Goal: Communication & Community: Answer question/provide support

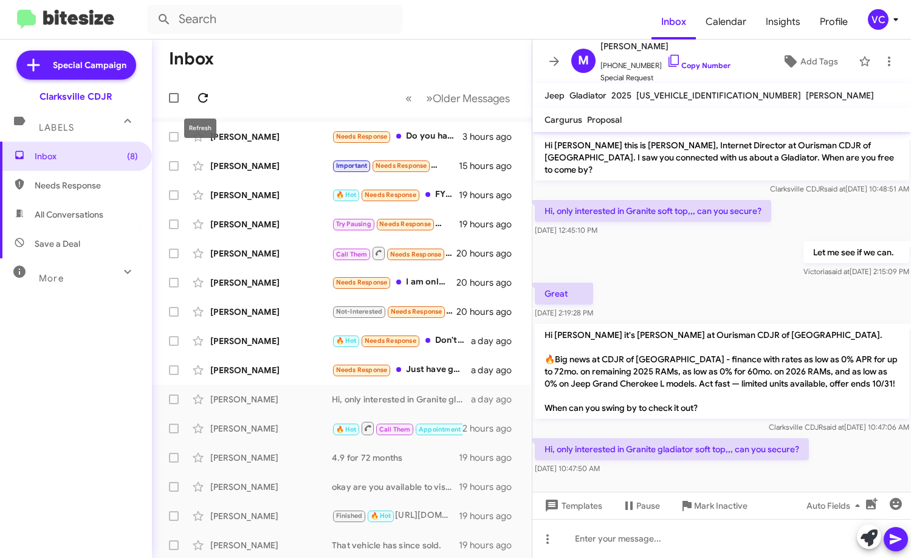
click at [200, 95] on icon at bounding box center [203, 98] width 15 height 15
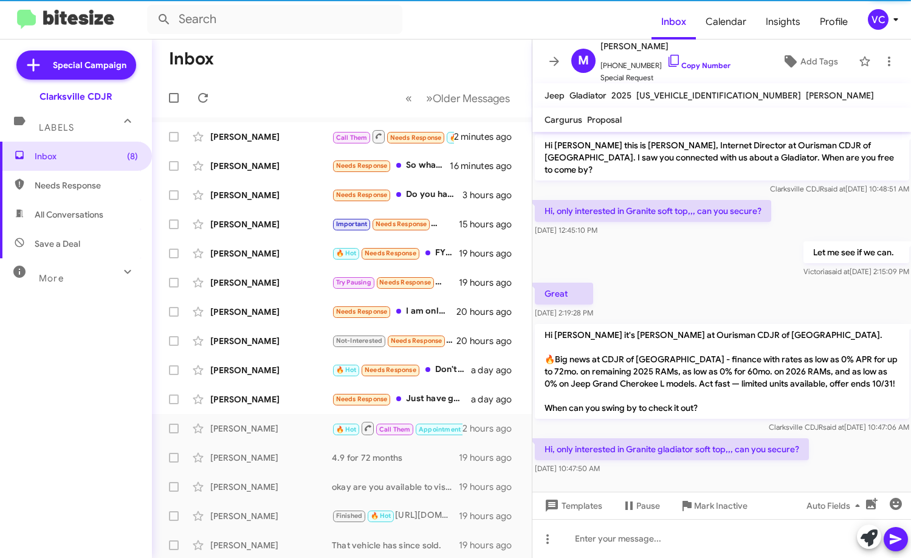
click at [325, 44] on mat-toolbar-row "Inbox" at bounding box center [342, 58] width 380 height 39
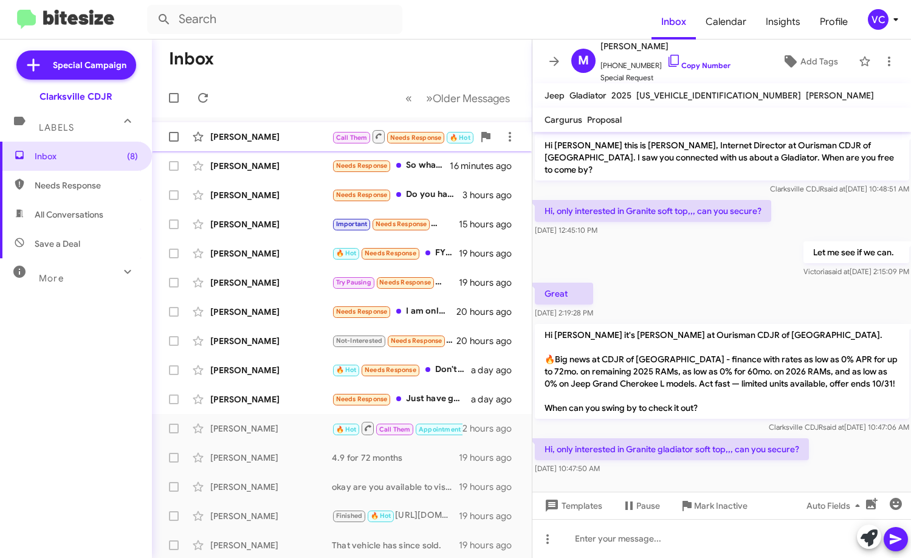
click at [308, 137] on div "[PERSON_NAME]" at bounding box center [270, 137] width 121 height 12
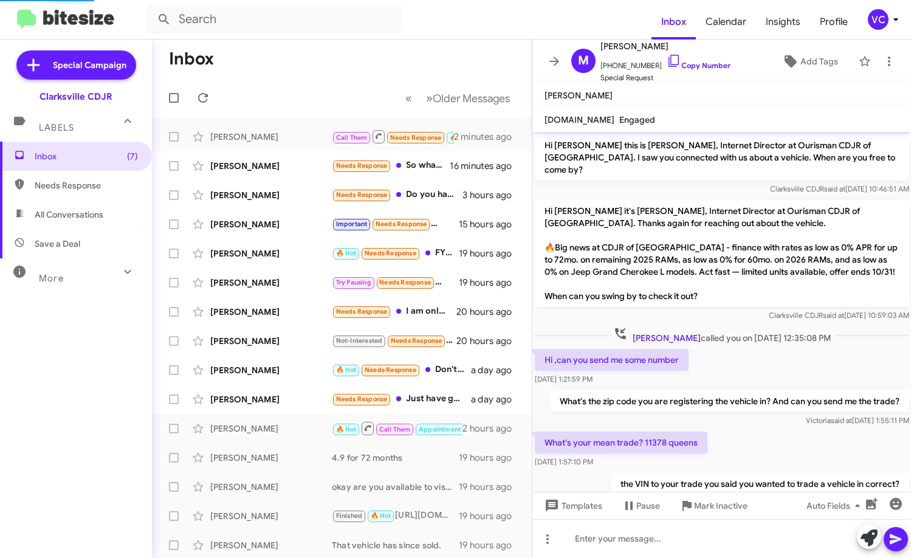
scroll to position [251, 0]
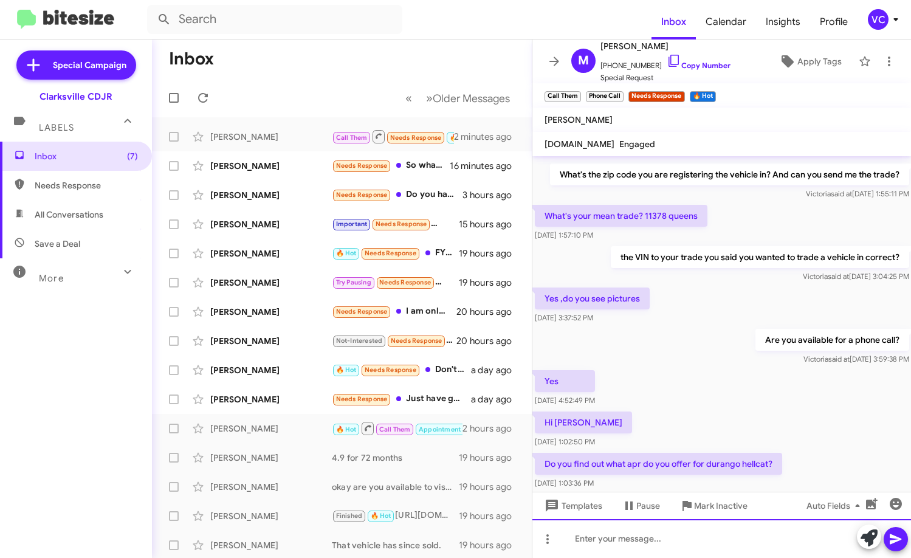
click at [620, 545] on div at bounding box center [721, 538] width 379 height 39
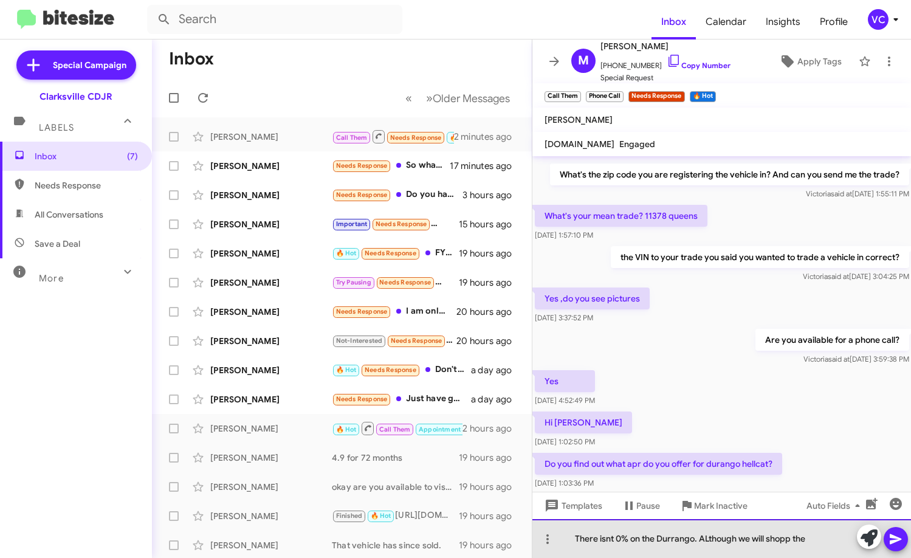
drag, startPoint x: 833, startPoint y: 539, endPoint x: 568, endPoint y: 539, distance: 265.5
click at [568, 539] on div "There isnt 0% on the Durrango. ALthough we will shopp the" at bounding box center [721, 538] width 379 height 39
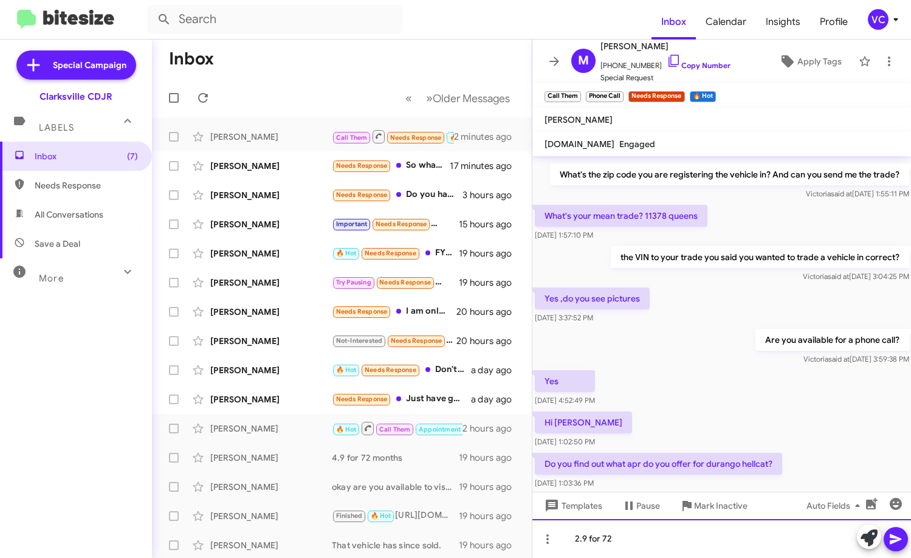
click at [645, 520] on div "2.9 for 72" at bounding box center [721, 538] width 379 height 39
click at [653, 535] on div "2.9 for 72" at bounding box center [721, 538] width 379 height 39
click at [894, 538] on icon at bounding box center [895, 539] width 12 height 10
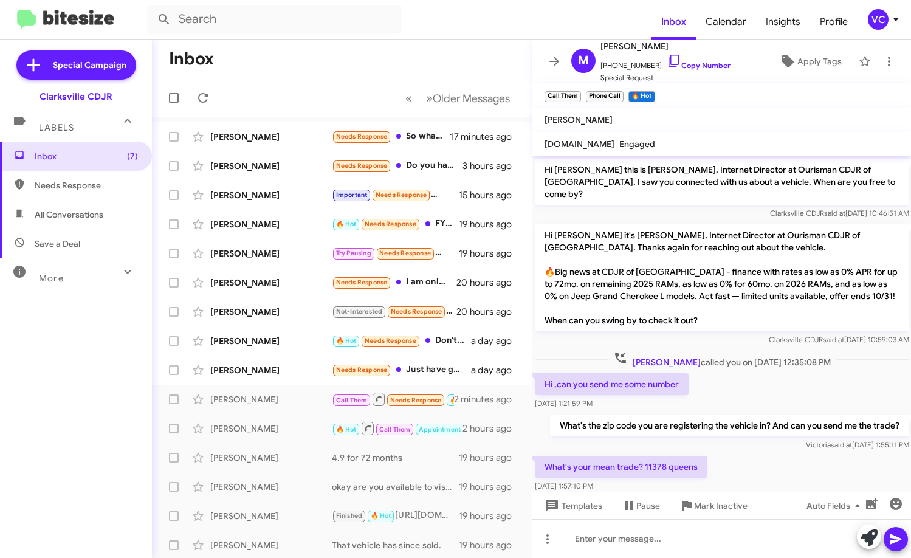
click at [781, 470] on div "What's your mean trade? 11378 queens [DATE] 1:57:10 PM" at bounding box center [721, 473] width 379 height 41
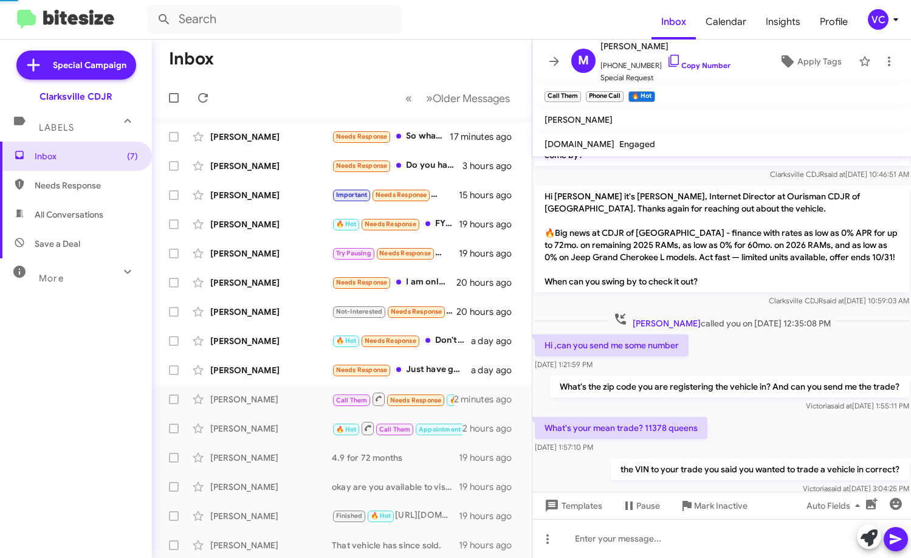
scroll to position [320, 0]
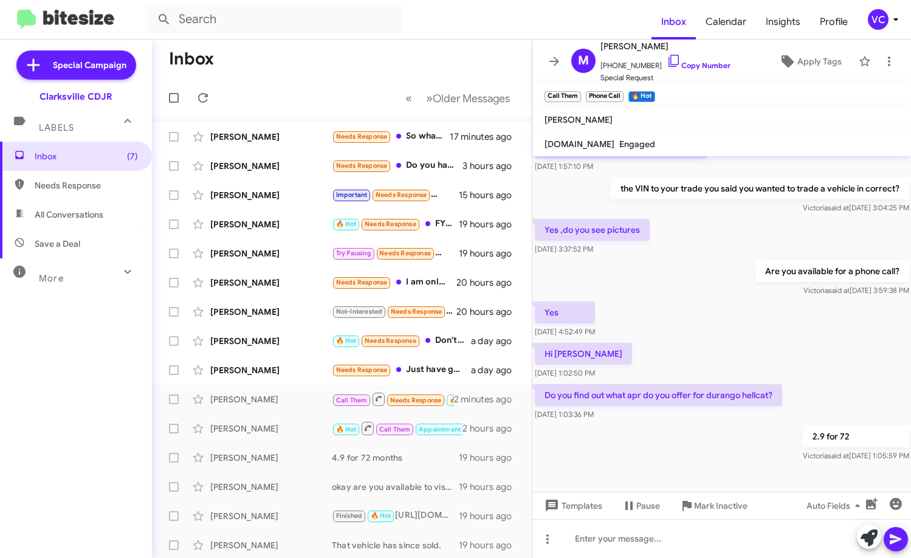
click at [710, 340] on div "Hi [PERSON_NAME] [DATE] 1:02:50 PM" at bounding box center [721, 360] width 379 height 41
click at [698, 63] on link "Copy Number" at bounding box center [698, 65] width 64 height 9
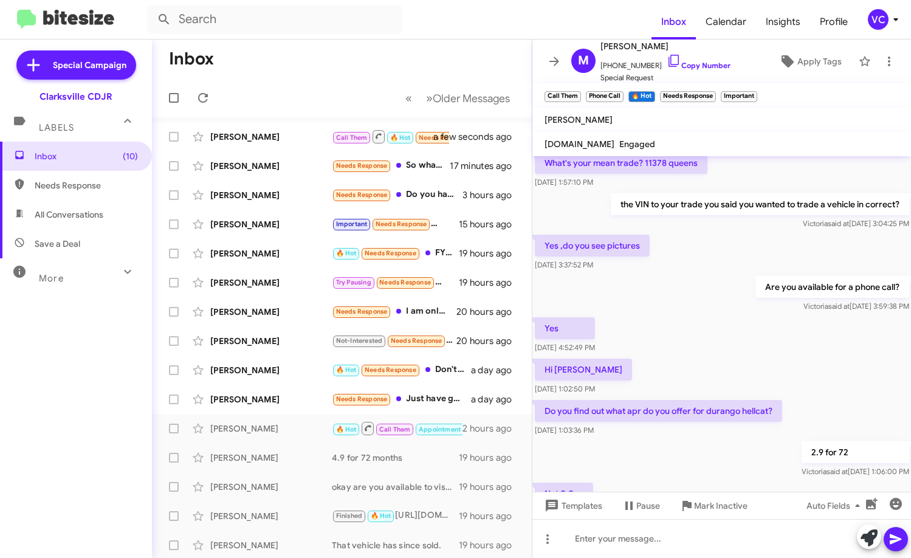
scroll to position [364, 0]
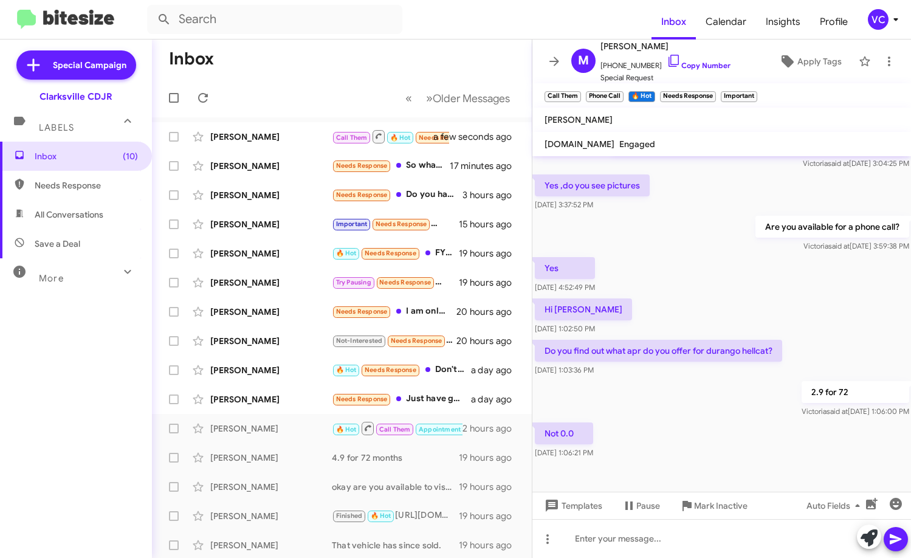
click at [754, 471] on div at bounding box center [721, 482] width 379 height 43
click at [784, 313] on div "Hi [PERSON_NAME] [DATE] 1:02:50 PM" at bounding box center [721, 316] width 379 height 41
click at [733, 446] on div "Not 0.0 [DATE] 1:06:21 PM" at bounding box center [721, 440] width 379 height 41
drag, startPoint x: 822, startPoint y: 261, endPoint x: 818, endPoint y: 337, distance: 75.4
click at [823, 264] on div "Yes [DATE] 4:52:49 PM" at bounding box center [721, 275] width 379 height 41
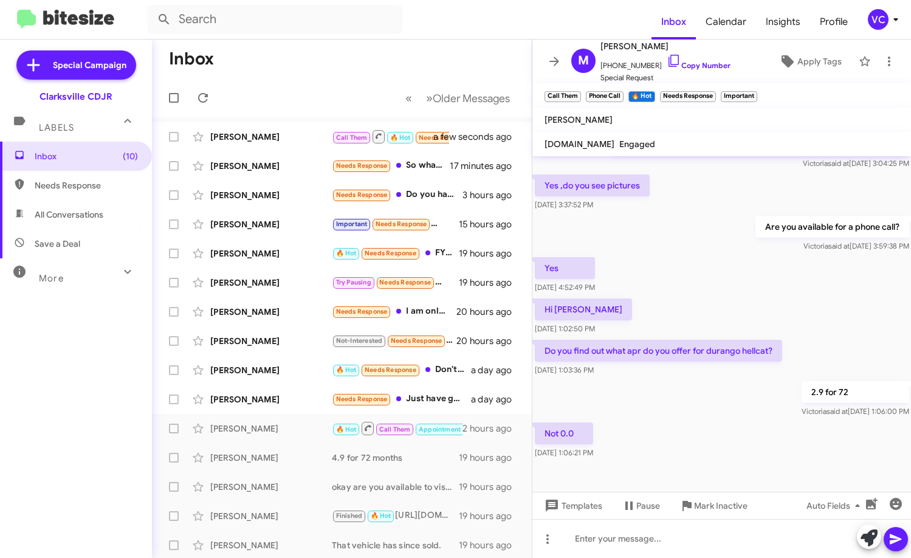
click at [712, 426] on div "Not 0.0 [DATE] 1:06:21 PM" at bounding box center [721, 440] width 379 height 41
click at [728, 267] on div "Yes [DATE] 4:52:49 PM" at bounding box center [721, 275] width 379 height 41
click at [716, 424] on div "Not 0.0 [DATE] 1:06:21 PM" at bounding box center [721, 440] width 379 height 41
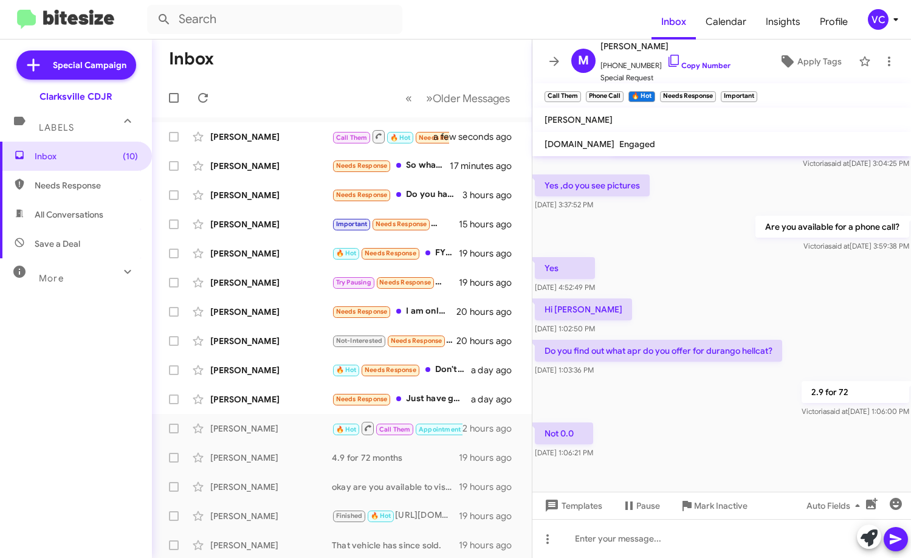
click at [758, 278] on div "Yes [DATE] 4:52:49 PM" at bounding box center [721, 275] width 379 height 41
click at [754, 428] on div "Not 0.0 [DATE] 1:06:21 PM" at bounding box center [721, 440] width 379 height 41
click at [720, 255] on div "Yes [DATE] 4:52:49 PM" at bounding box center [721, 275] width 379 height 41
click at [655, 430] on div "Not 0.0 [DATE] 1:06:21 PM" at bounding box center [721, 440] width 379 height 41
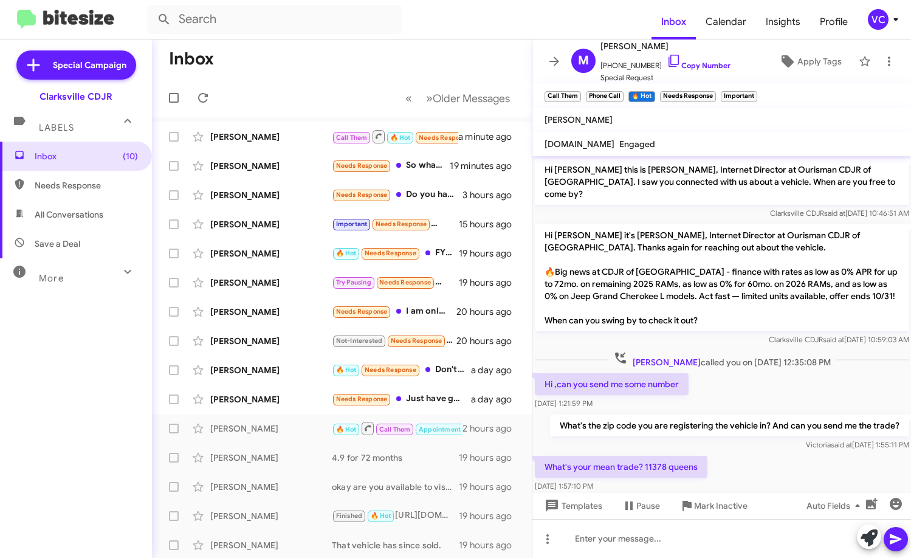
click at [691, 439] on div "[PERSON_NAME] said at [DATE] 1:55:11 PM" at bounding box center [728, 445] width 359 height 12
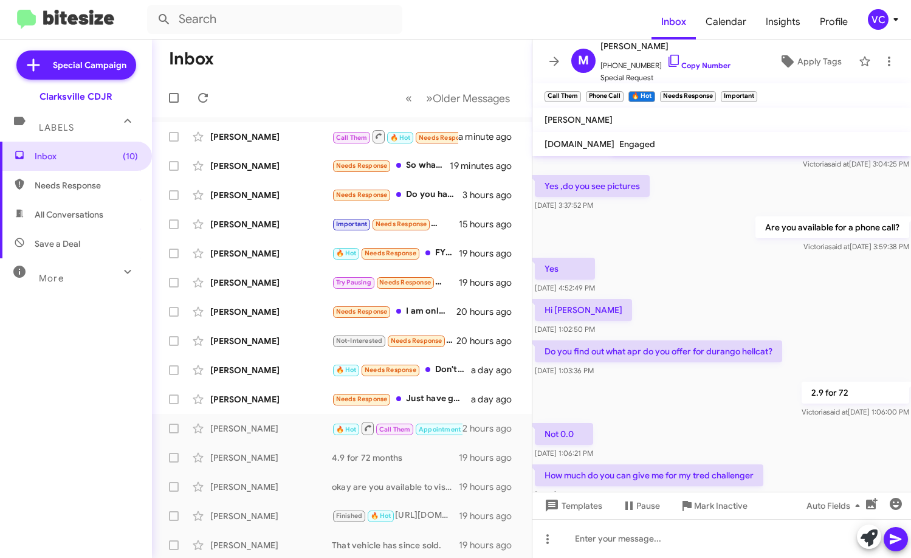
scroll to position [408, 0]
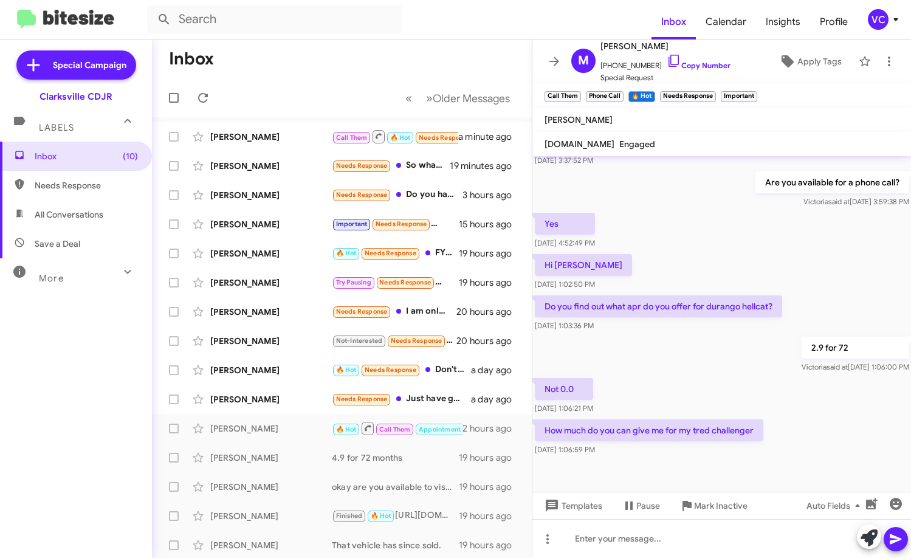
click at [703, 354] on div "2.9 for 72 [PERSON_NAME] said at [DATE] 1:06:00 PM" at bounding box center [721, 354] width 379 height 41
click at [802, 418] on div "How much do you can give me for my tred challenger [DATE] 1:06:59 PM" at bounding box center [721, 437] width 379 height 41
drag, startPoint x: 640, startPoint y: 352, endPoint x: 761, endPoint y: 394, distance: 127.2
click at [643, 352] on div "2.9 for 72 [PERSON_NAME] said at [DATE] 1:06:00 PM" at bounding box center [721, 354] width 379 height 41
click at [778, 398] on div "Not 0.0 [DATE] 1:06:21 PM" at bounding box center [721, 395] width 379 height 41
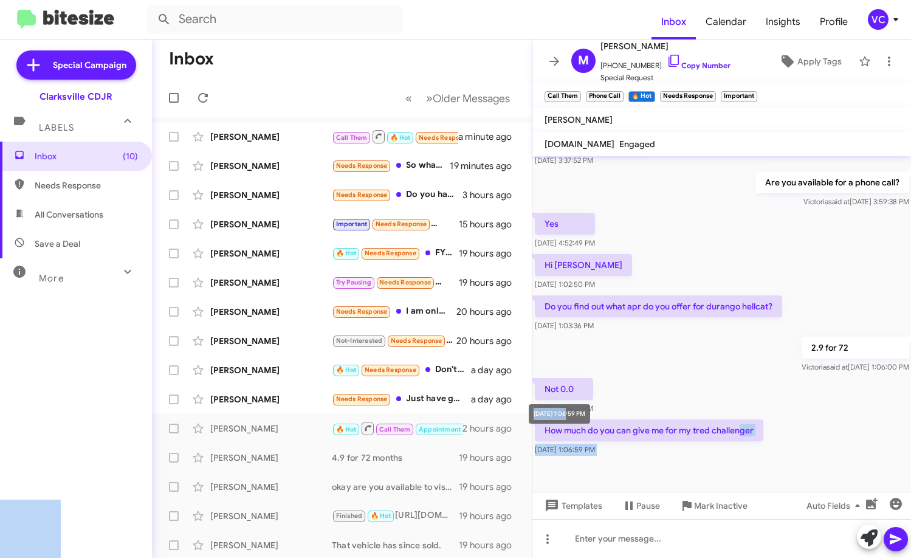
drag, startPoint x: 580, startPoint y: 432, endPoint x: 801, endPoint y: 414, distance: 222.5
click at [768, 419] on body "Inbox Calendar Insights Profile VC Special Campaign Clarksville CDJR Labels Inb…" at bounding box center [455, 279] width 911 height 558
click at [813, 417] on div "How much do you can give me for my tred challenger [DATE] 1:06:59 PM" at bounding box center [721, 437] width 379 height 41
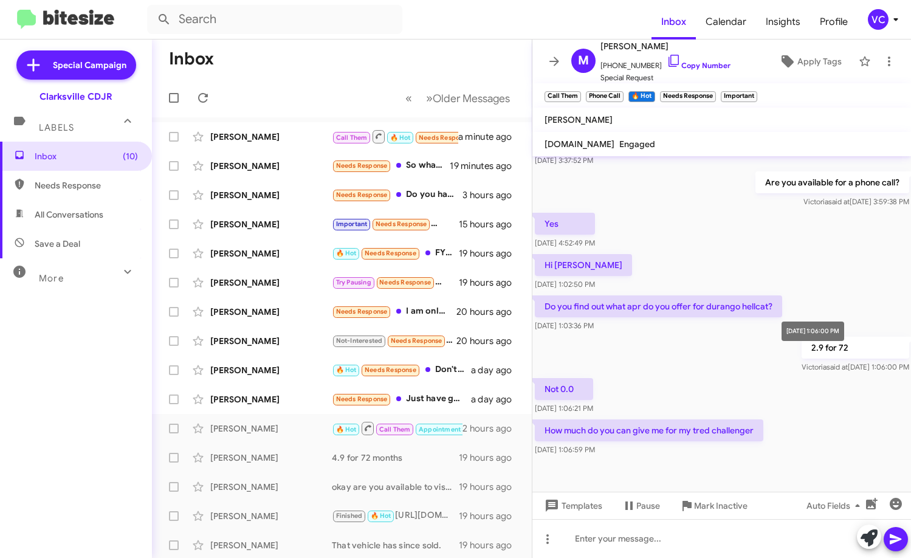
drag, startPoint x: 762, startPoint y: 357, endPoint x: 780, endPoint y: 411, distance: 57.1
click at [801, 362] on span "[PERSON_NAME] said at [DATE] 1:06:00 PM" at bounding box center [855, 366] width 108 height 9
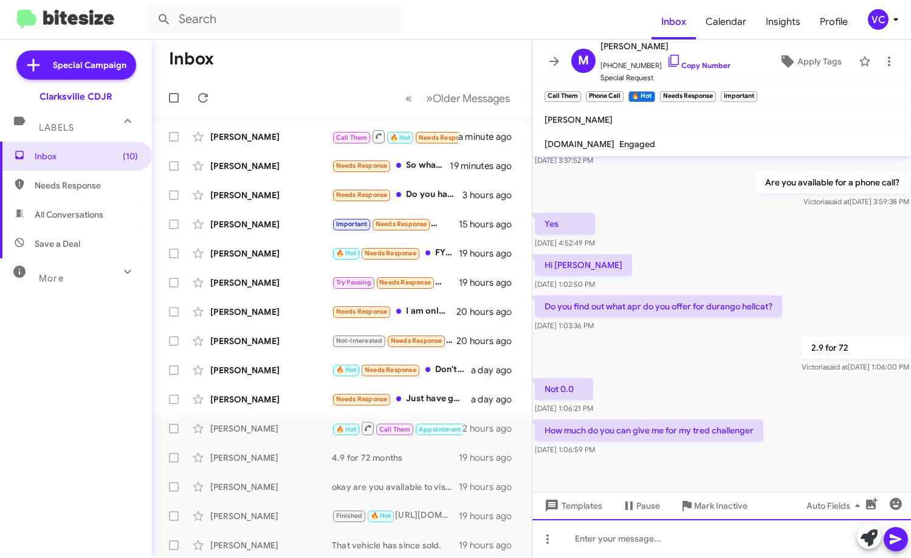
click at [603, 538] on div at bounding box center [721, 538] width 379 height 39
click at [581, 538] on div "you haven't sent the VIN to the trade." at bounding box center [721, 538] width 379 height 39
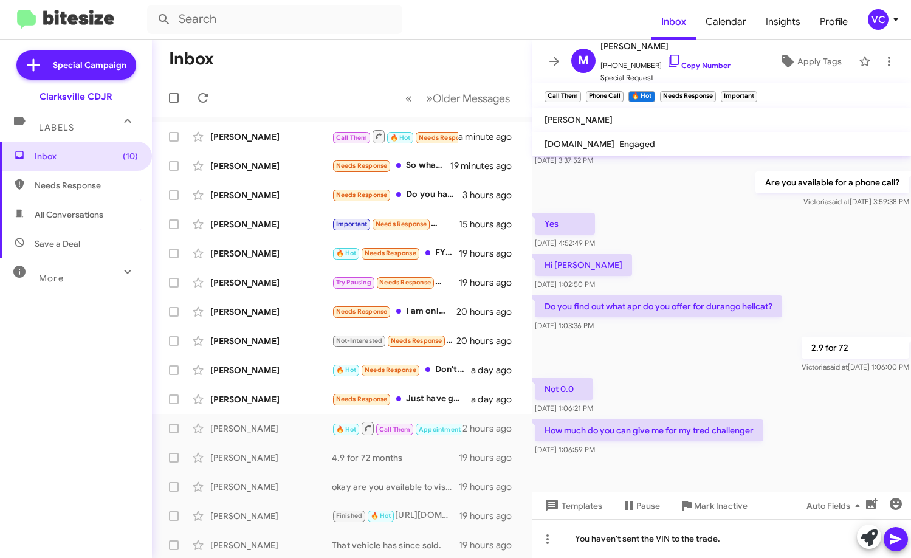
click at [904, 542] on button at bounding box center [895, 539] width 24 height 24
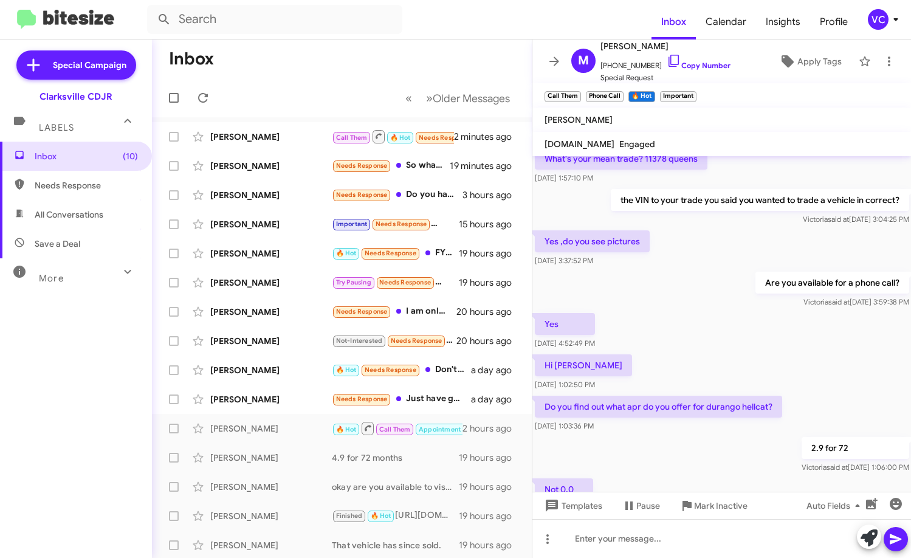
scroll to position [453, 0]
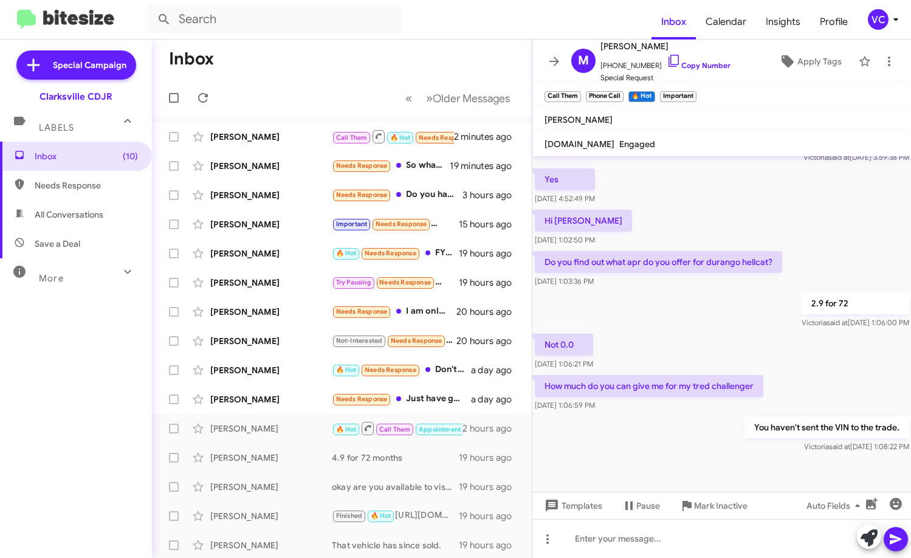
click at [631, 455] on div at bounding box center [721, 479] width 379 height 49
click at [680, 335] on div "Not 0.0 [DATE] 1:06:21 PM" at bounding box center [721, 351] width 379 height 41
click at [268, 163] on div "[PERSON_NAME]" at bounding box center [270, 166] width 121 height 12
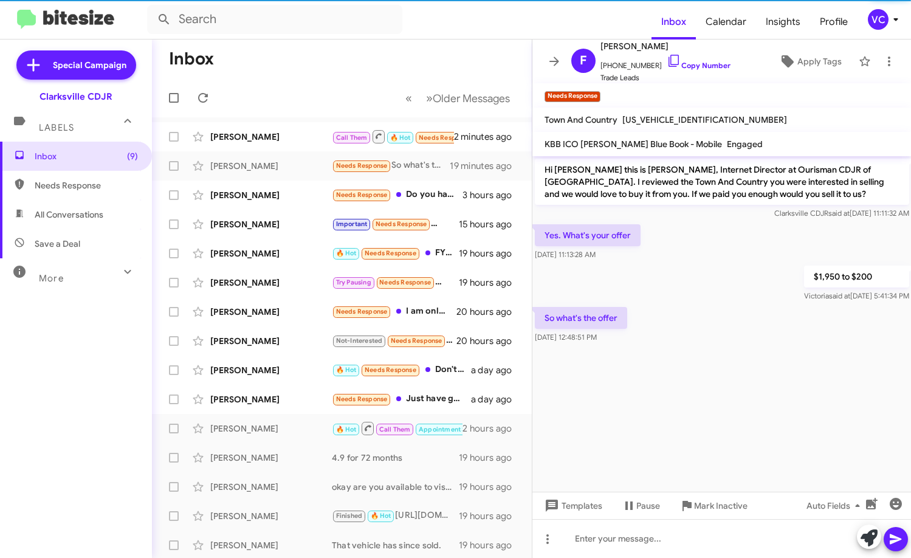
click at [783, 369] on cdk-virtual-scroll-viewport "Hi [PERSON_NAME] this is [PERSON_NAME], Internet Director at Ourisman CDJR of […" at bounding box center [721, 323] width 379 height 335
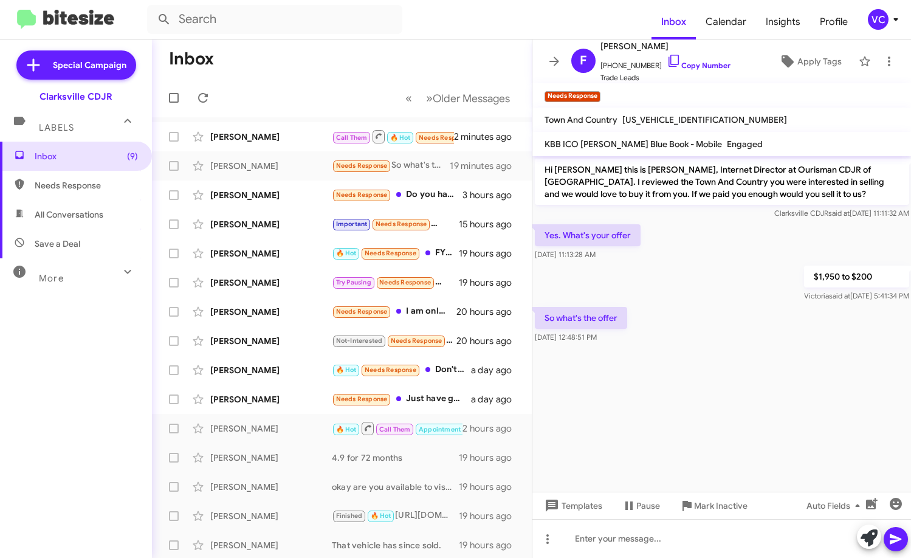
click at [720, 282] on div "$1,950 to $200 Victoria said at [DATE] 5:41:34 PM" at bounding box center [721, 283] width 379 height 41
click at [776, 400] on cdk-virtual-scroll-viewport "Hi [PERSON_NAME] this is [PERSON_NAME], Internet Director at Ourisman CDJR of […" at bounding box center [721, 323] width 379 height 335
click at [709, 347] on cdk-virtual-scroll-viewport "Hi [PERSON_NAME] this is [PERSON_NAME], Internet Director at Ourisman CDJR of […" at bounding box center [721, 323] width 379 height 335
click at [718, 423] on cdk-virtual-scroll-viewport "Hi [PERSON_NAME] this is [PERSON_NAME], Internet Director at Ourisman CDJR of […" at bounding box center [721, 323] width 379 height 335
click at [654, 249] on div "Yes. What's your offer [DATE] 11:13:28 AM" at bounding box center [721, 242] width 379 height 41
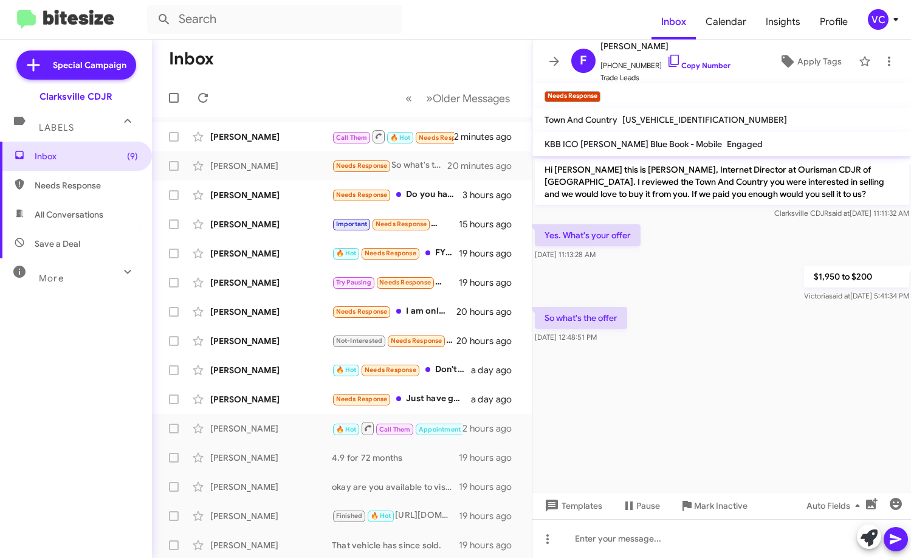
drag, startPoint x: 742, startPoint y: 370, endPoint x: 758, endPoint y: 448, distance: 79.5
click at [742, 371] on cdk-virtual-scroll-viewport "Hi [PERSON_NAME] this is [PERSON_NAME], Internet Director at Ourisman CDJR of […" at bounding box center [721, 323] width 379 height 335
click at [669, 541] on div at bounding box center [721, 538] width 379 height 39
click at [894, 542] on icon at bounding box center [895, 539] width 15 height 15
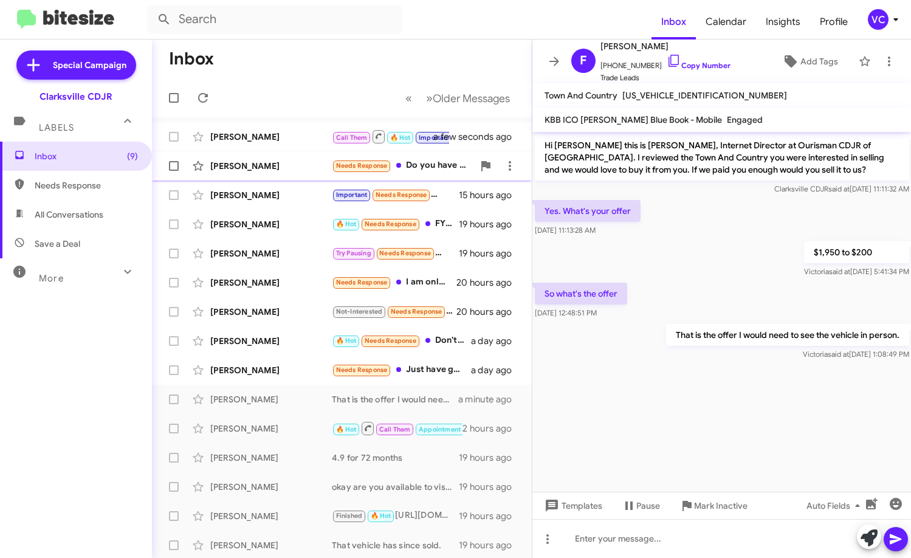
click at [249, 171] on div "[PERSON_NAME]" at bounding box center [270, 166] width 121 height 12
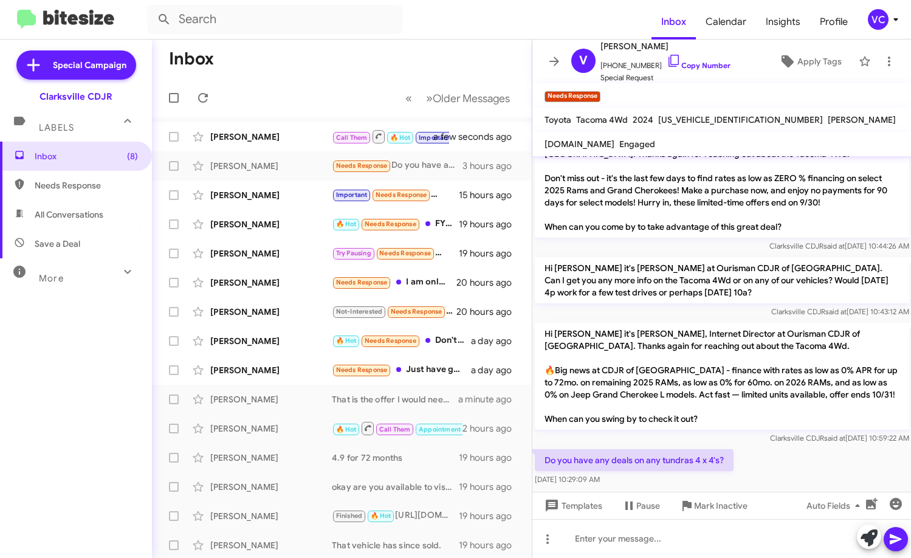
scroll to position [36, 0]
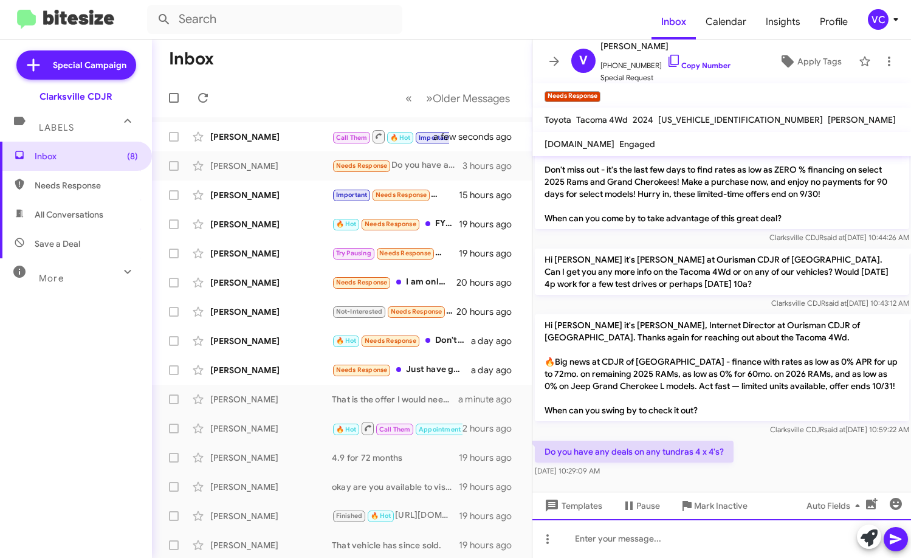
click at [649, 541] on div at bounding box center [721, 538] width 379 height 39
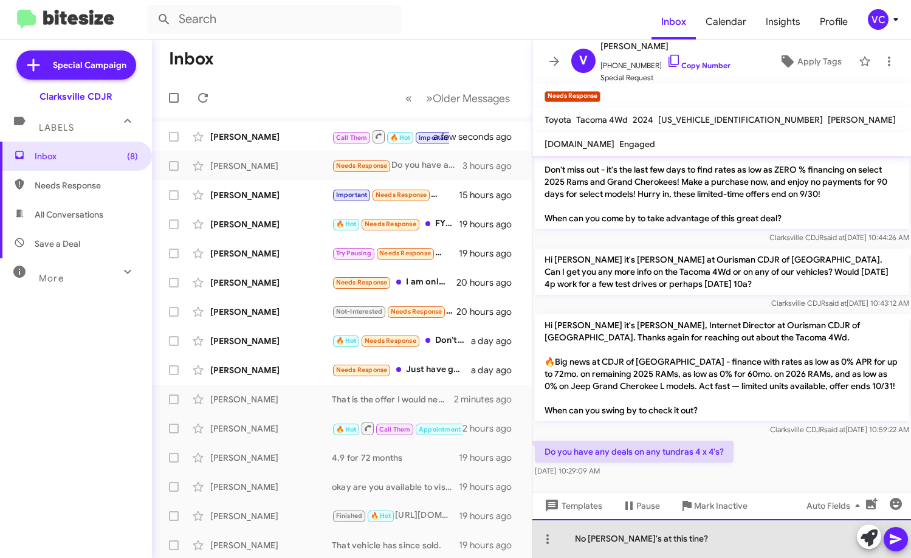
click at [702, 545] on div "No [PERSON_NAME]'s at this tine?" at bounding box center [721, 538] width 379 height 39
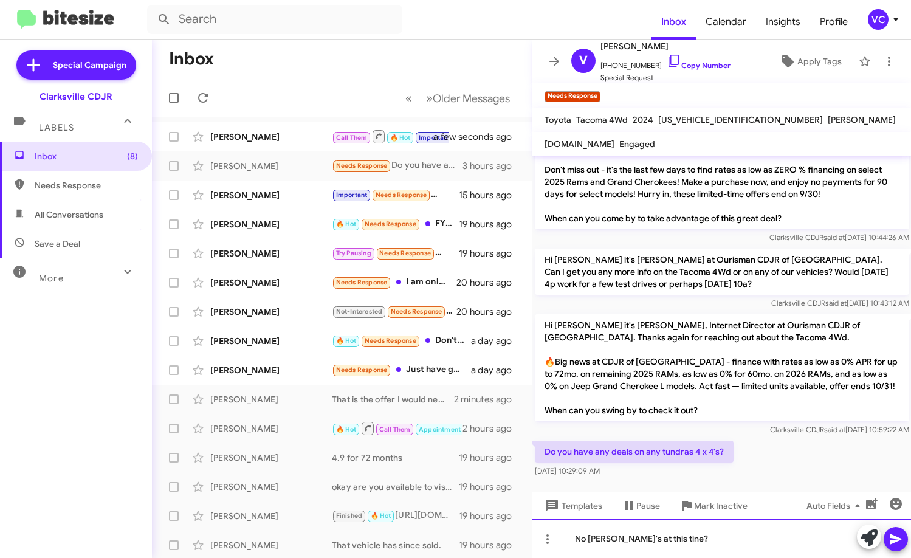
click at [660, 542] on div "No [PERSON_NAME]'s at this tine?" at bounding box center [721, 538] width 379 height 39
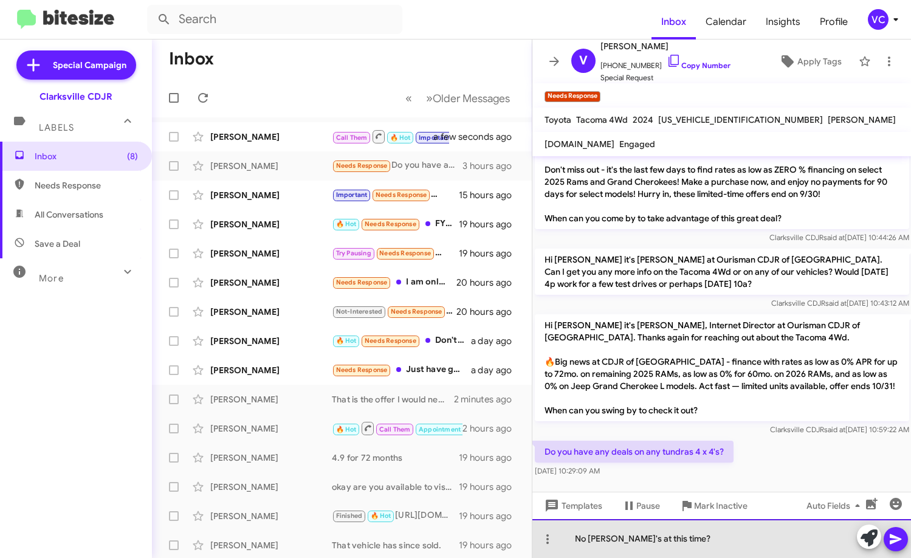
click at [719, 544] on div "No [PERSON_NAME]'s at this time?" at bounding box center [721, 538] width 379 height 39
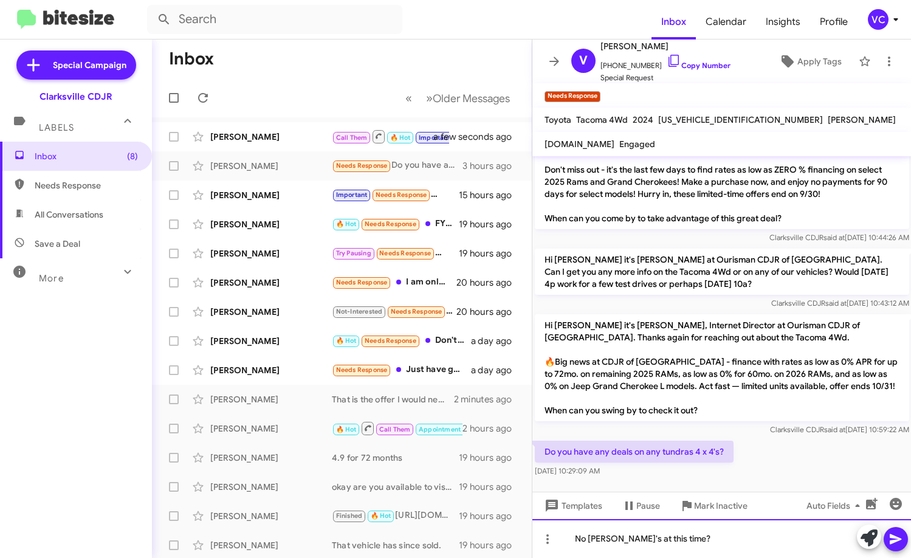
click at [701, 549] on div "No [PERSON_NAME]'s at this time?" at bounding box center [721, 538] width 379 height 39
click at [899, 529] on span at bounding box center [895, 539] width 15 height 24
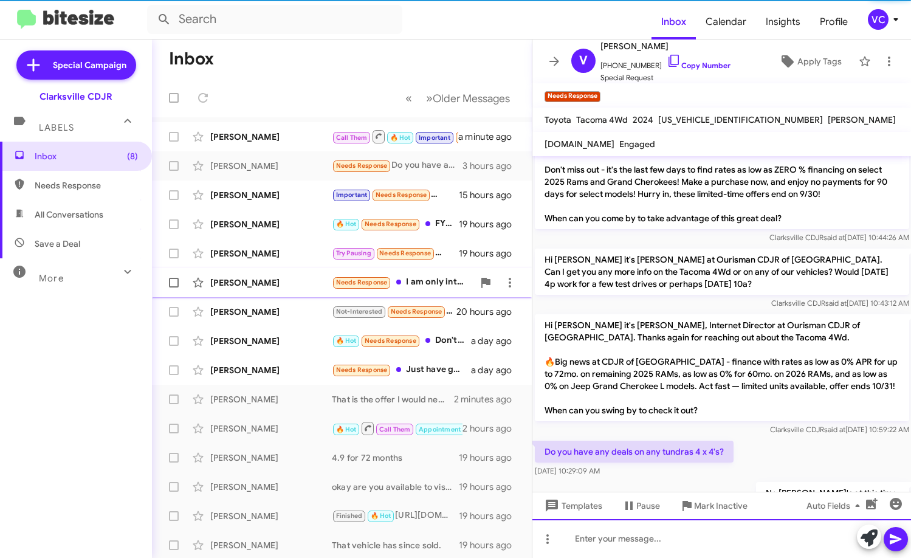
scroll to position [81, 0]
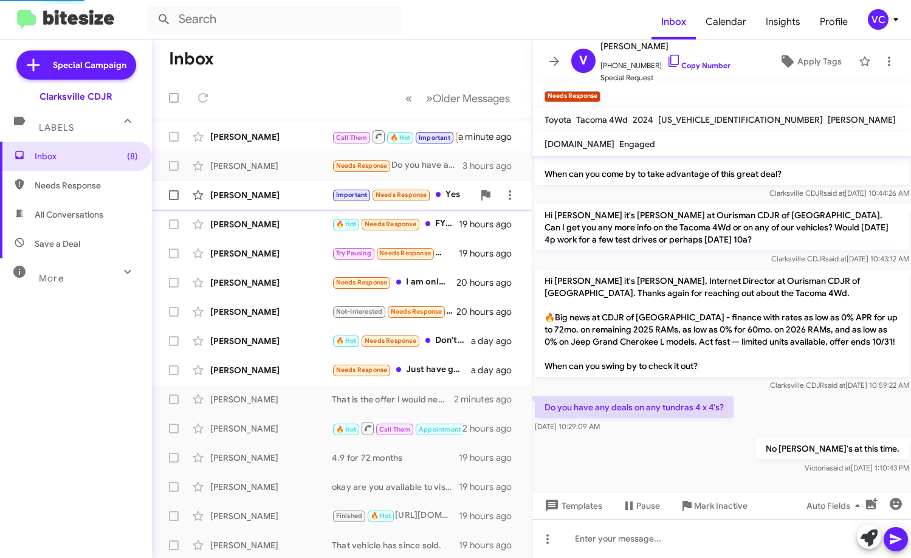
click at [242, 193] on div "[PERSON_NAME]" at bounding box center [270, 195] width 121 height 12
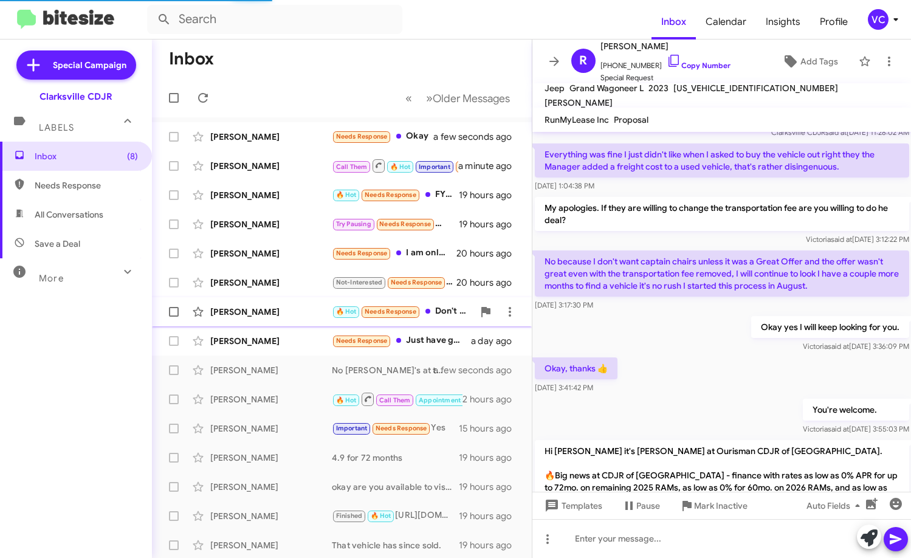
scroll to position [274, 0]
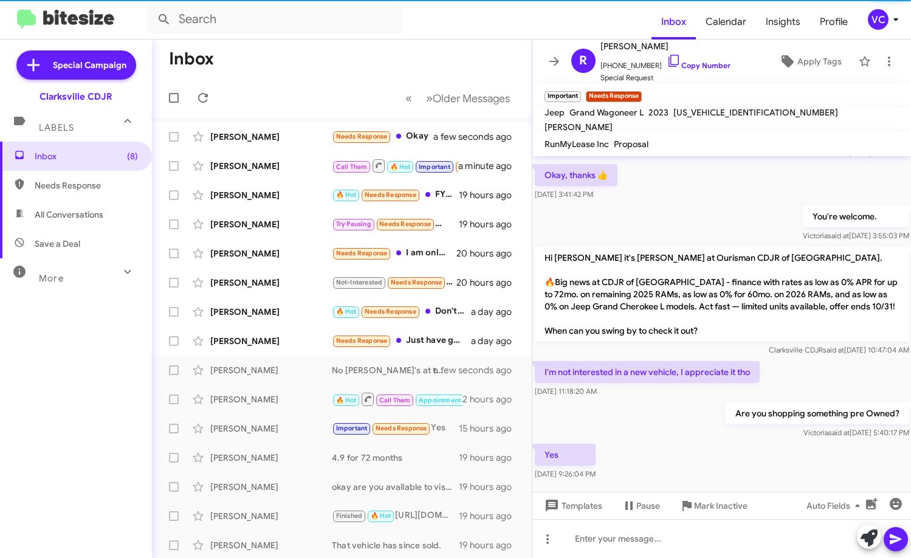
click at [697, 431] on div "Are you shopping something pre Owned? [PERSON_NAME] said at [DATE] 5:40:17 PM" at bounding box center [721, 420] width 379 height 41
click at [671, 417] on div "Are you shopping something pre Owned? [PERSON_NAME] said at [DATE] 5:40:17 PM" at bounding box center [721, 420] width 379 height 41
click at [696, 428] on div "Are you shopping something pre Owned? [PERSON_NAME] said at [DATE] 5:40:17 PM" at bounding box center [721, 420] width 379 height 41
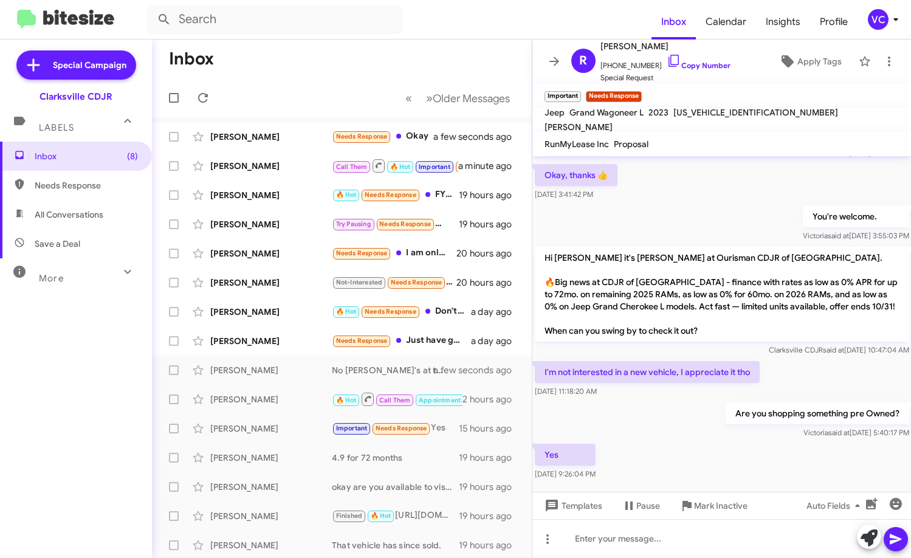
click at [698, 427] on div "Are you shopping something pre Owned? [PERSON_NAME] said at [DATE] 5:40:17 PM" at bounding box center [721, 420] width 379 height 41
click at [697, 426] on div "Are you shopping something pre Owned? [PERSON_NAME] said at [DATE] 5:40:17 PM" at bounding box center [721, 420] width 379 height 41
click at [734, 438] on div "[PERSON_NAME] said at [DATE] 5:40:17 PM" at bounding box center [816, 432] width 183 height 12
click at [849, 390] on div "I'm not interested in a new vehicle, I appreciate it tho [DATE] 11:18:20 AM" at bounding box center [721, 378] width 379 height 41
click at [733, 468] on div "Yes [DATE] 9:26:04 PM" at bounding box center [721, 461] width 379 height 41
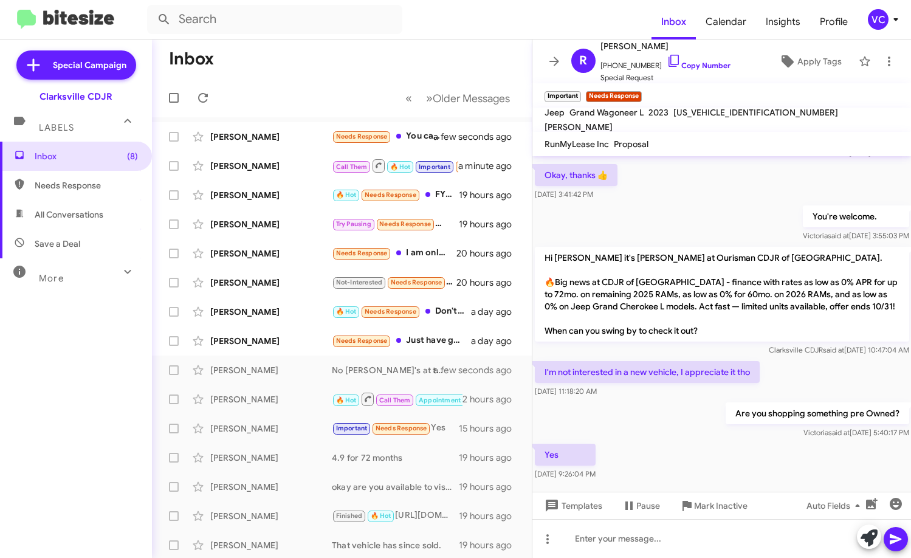
click at [731, 462] on div "Yes [DATE] 9:26:04 PM" at bounding box center [721, 461] width 379 height 41
click at [734, 463] on div "Yes [DATE] 9:26:04 PM" at bounding box center [721, 461] width 379 height 41
click at [762, 439] on div "Are you shopping something pre Owned? [PERSON_NAME] said at [DATE] 5:40:17 PM" at bounding box center [721, 420] width 379 height 41
click at [758, 444] on div "Yes [DATE] 9:26:04 PM" at bounding box center [721, 461] width 379 height 41
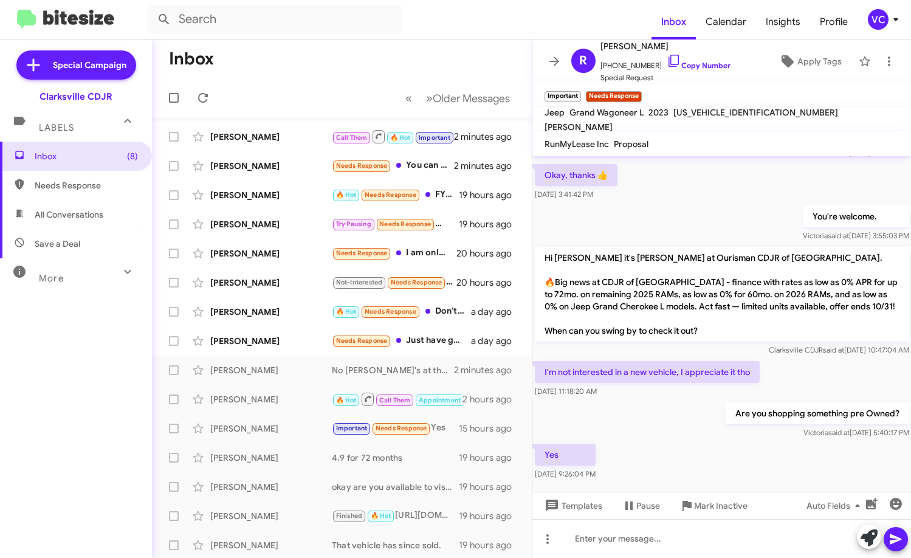
click at [758, 444] on div "Yes [DATE] 9:26:04 PM" at bounding box center [721, 461] width 379 height 41
click at [757, 444] on div "Yes [DATE] 9:26:04 PM" at bounding box center [721, 461] width 379 height 41
click at [816, 379] on div "I'm not interested in a new vehicle, I appreciate it tho [DATE] 11:18:20 AM" at bounding box center [721, 378] width 379 height 41
drag, startPoint x: 657, startPoint y: 444, endPoint x: 663, endPoint y: 437, distance: 8.6
click at [657, 442] on div "Yes [DATE] 9:26:04 PM" at bounding box center [721, 461] width 379 height 41
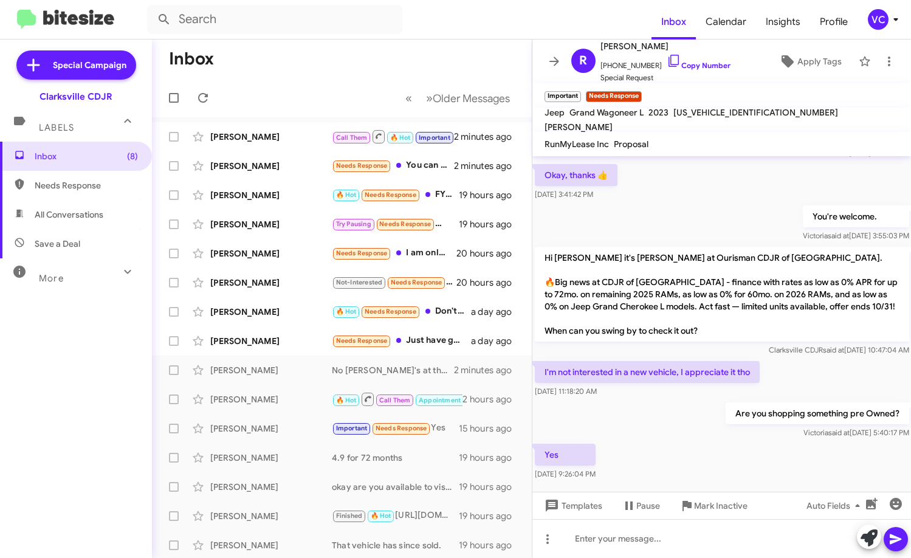
click at [784, 375] on div "I'm not interested in a new vehicle, I appreciate it tho [DATE] 11:18:20 AM" at bounding box center [721, 378] width 379 height 41
click at [614, 434] on div "Are you shopping something pre Owned? [PERSON_NAME] said at [DATE] 5:40:17 PM" at bounding box center [721, 420] width 379 height 41
click at [693, 411] on div "Are you shopping something pre Owned? [PERSON_NAME] said at [DATE] 5:40:17 PM" at bounding box center [721, 420] width 379 height 41
drag, startPoint x: 815, startPoint y: 366, endPoint x: 805, endPoint y: 381, distance: 18.2
click at [815, 364] on div "I'm not interested in a new vehicle, I appreciate it tho [DATE] 11:18:20 AM" at bounding box center [721, 378] width 379 height 41
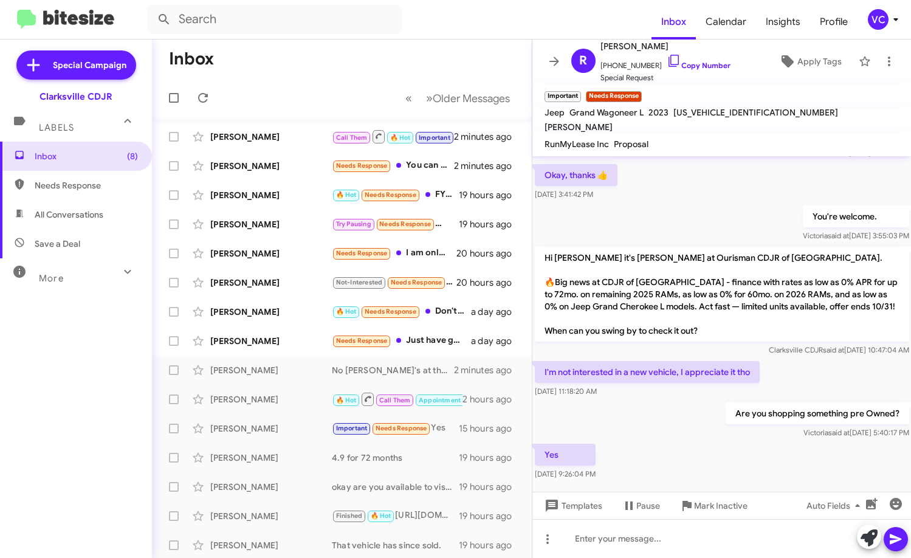
click at [682, 454] on div "Yes [DATE] 9:26:04 PM" at bounding box center [721, 461] width 379 height 41
click at [850, 356] on div "Hi [PERSON_NAME] it's [PERSON_NAME] at Ourisman CDJR of [GEOGRAPHIC_DATA]. 🔥Big…" at bounding box center [721, 301] width 379 height 114
click at [670, 550] on div at bounding box center [721, 538] width 379 height 39
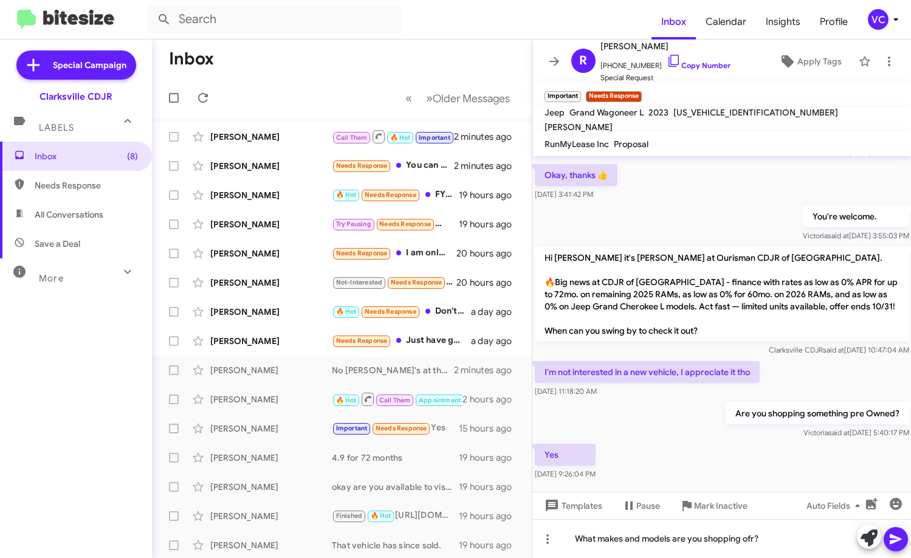
drag, startPoint x: 747, startPoint y: 543, endPoint x: 707, endPoint y: 223, distance: 322.6
click at [705, 217] on div "You're welcome. [PERSON_NAME] said at [DATE] 3:55:03 PM" at bounding box center [721, 223] width 379 height 41
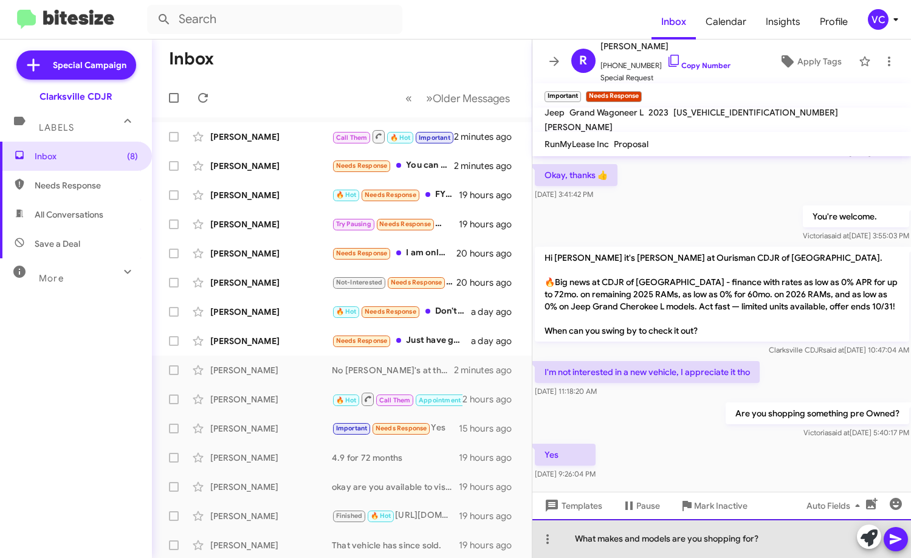
drag, startPoint x: 785, startPoint y: 542, endPoint x: 887, endPoint y: 539, distance: 102.1
click at [786, 542] on div "What makes and models are you shopping for?" at bounding box center [721, 538] width 379 height 39
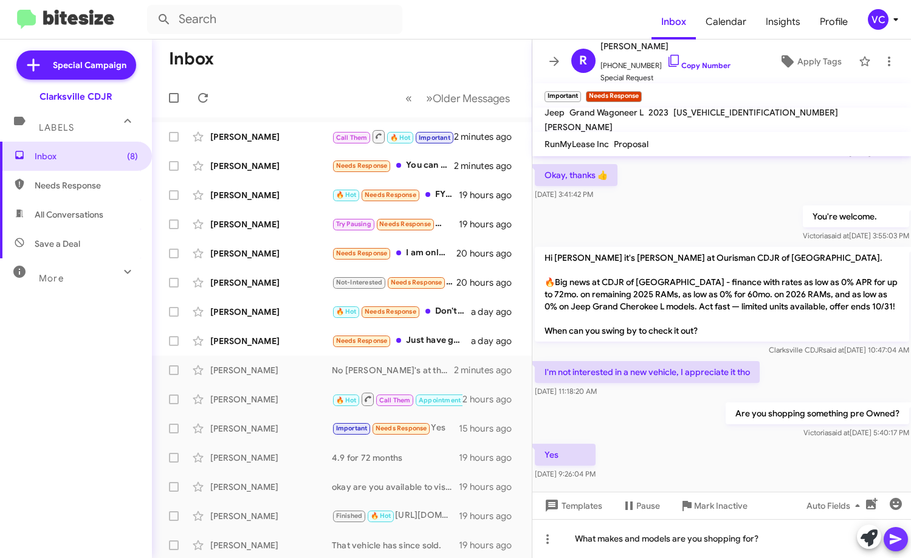
click at [899, 539] on icon at bounding box center [895, 539] width 12 height 10
click at [744, 368] on p "I'm not interested in a new vehicle, I appreciate it tho" at bounding box center [647, 372] width 225 height 22
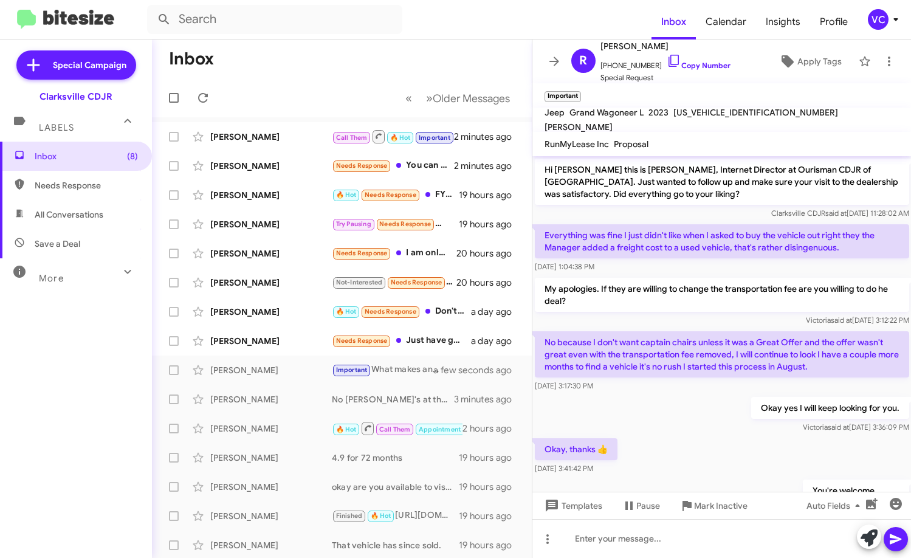
click at [698, 363] on p "No because I don't want captain chairs unless it was a Great Offer and the offe…" at bounding box center [722, 354] width 374 height 46
drag, startPoint x: 648, startPoint y: 410, endPoint x: 661, endPoint y: 414, distance: 14.0
click at [648, 410] on div "Okay yes I will keep looking for you. [PERSON_NAME] said at [DATE] 3:36:09 PM" at bounding box center [721, 414] width 379 height 41
drag, startPoint x: 661, startPoint y: 414, endPoint x: 679, endPoint y: 425, distance: 20.4
click at [666, 417] on div "Okay yes I will keep looking for you. [PERSON_NAME] said at [DATE] 3:36:09 PM" at bounding box center [721, 414] width 379 height 41
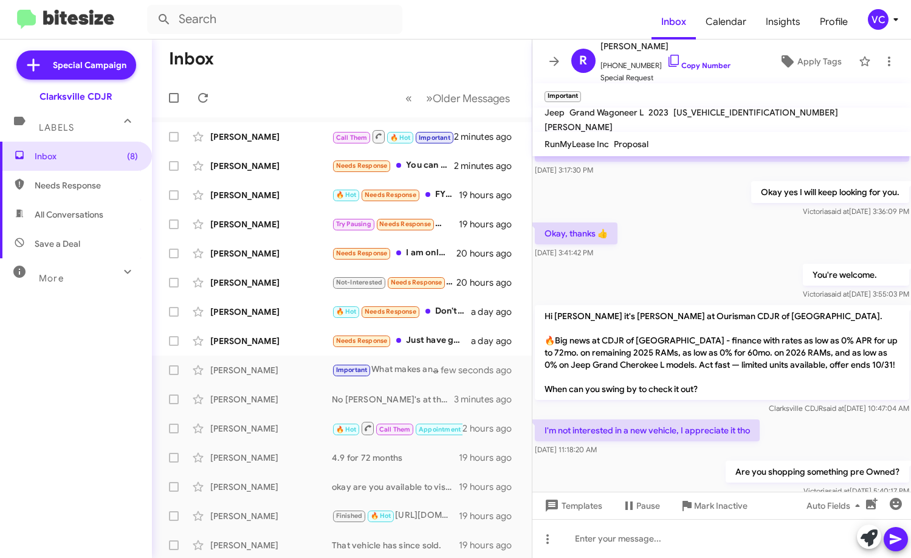
scroll to position [343, 0]
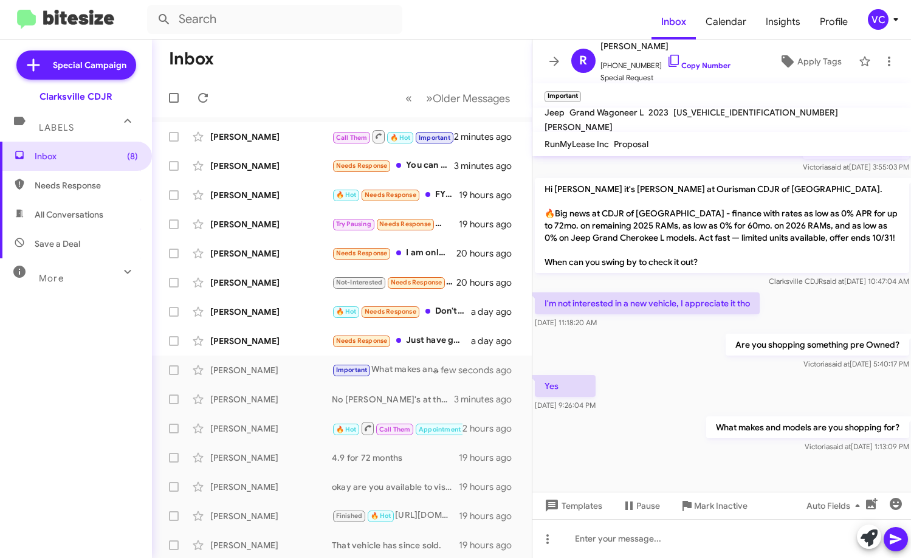
click at [691, 391] on div "Yes [DATE] 9:26:04 PM" at bounding box center [721, 392] width 379 height 41
click at [672, 428] on div "What makes and models are you shopping for? [PERSON_NAME] said at [DATE] 1:13:0…" at bounding box center [721, 434] width 379 height 41
drag, startPoint x: 319, startPoint y: 78, endPoint x: 330, endPoint y: 72, distance: 12.8
click at [325, 78] on mat-toolbar-row "« Previous » Next Older Messages" at bounding box center [342, 97] width 380 height 39
click at [211, 102] on span at bounding box center [203, 98] width 24 height 15
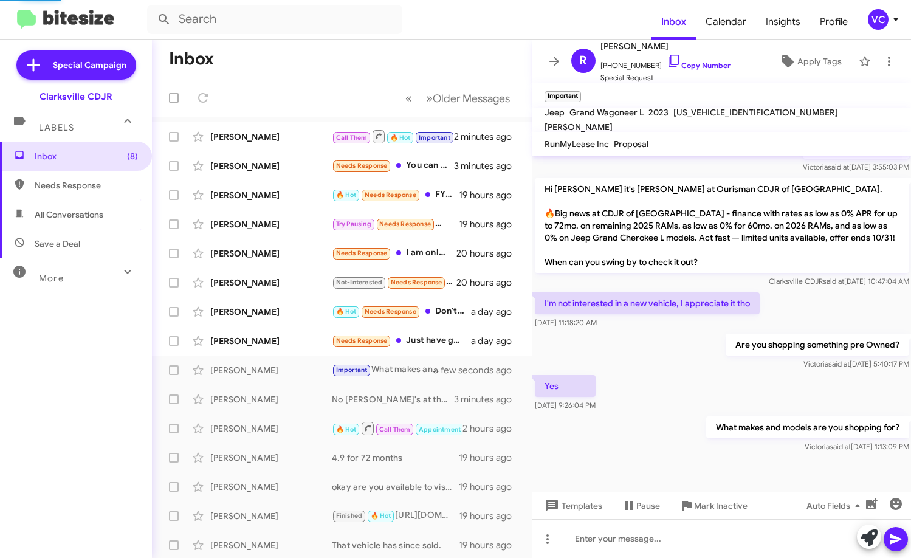
click at [329, 66] on mat-toolbar-row "Inbox" at bounding box center [342, 58] width 380 height 39
drag, startPoint x: 706, startPoint y: 366, endPoint x: 706, endPoint y: 355, distance: 10.9
click at [706, 360] on div "Are you shopping something pre Owned? [PERSON_NAME] said at [DATE] 5:40:17 PM" at bounding box center [721, 351] width 379 height 41
